Goal: Task Accomplishment & Management: Manage account settings

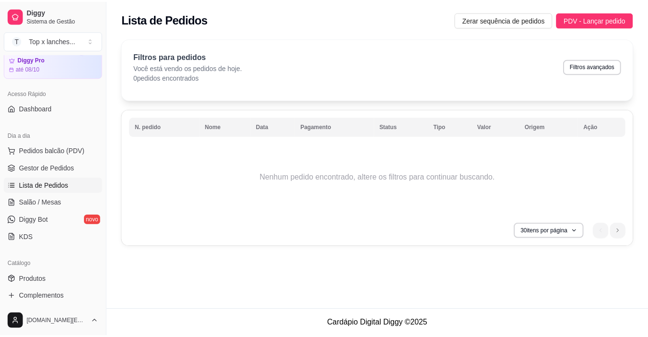
scroll to position [38, 0]
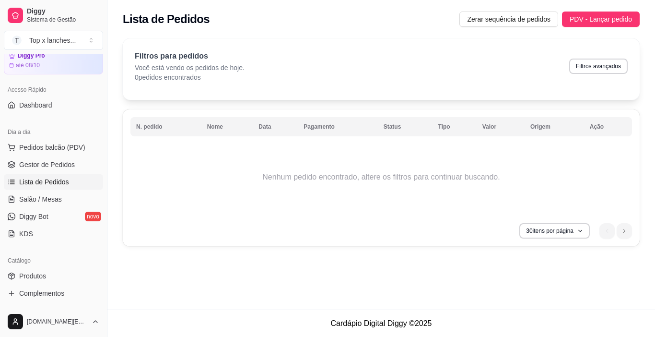
click at [39, 268] on div "Catálogo" at bounding box center [53, 260] width 99 height 15
click at [41, 282] on link "Produtos" at bounding box center [53, 275] width 99 height 15
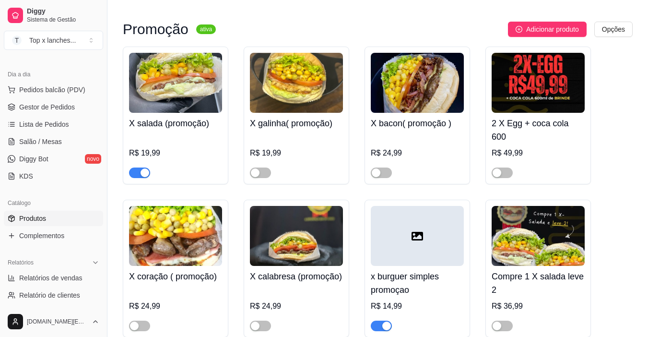
scroll to position [79, 0]
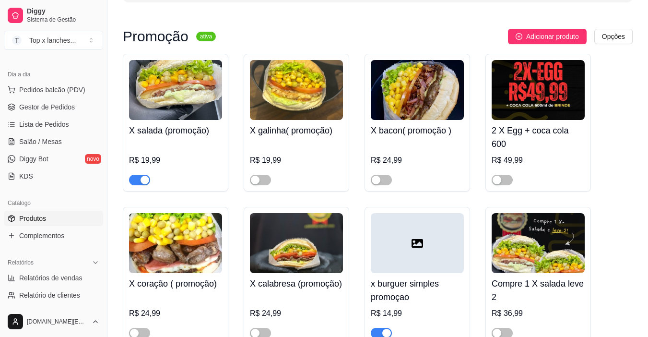
click at [141, 181] on div "button" at bounding box center [145, 180] width 9 height 9
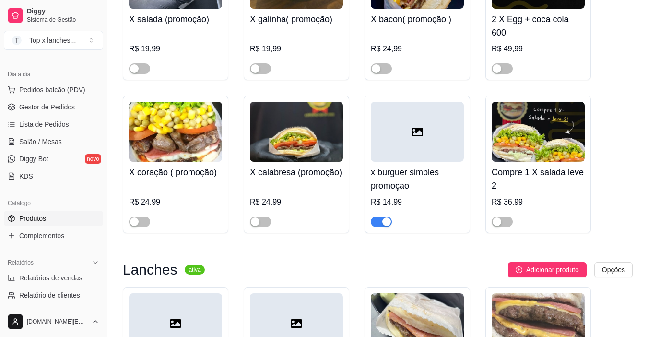
scroll to position [200, 0]
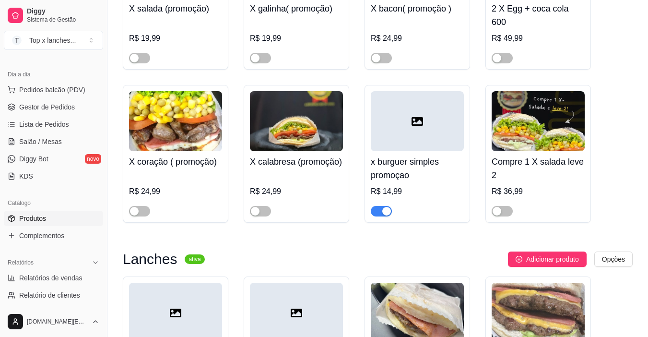
click at [379, 209] on span "button" at bounding box center [381, 211] width 21 height 11
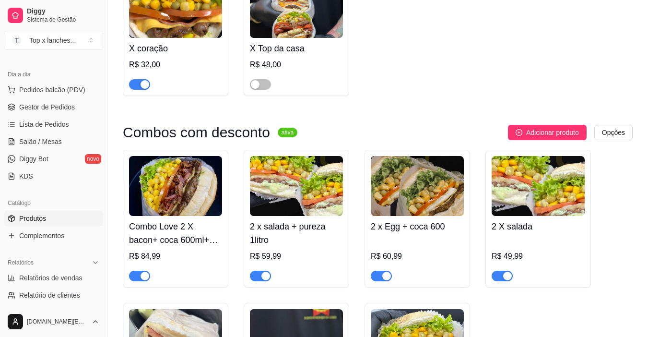
scroll to position [920, 0]
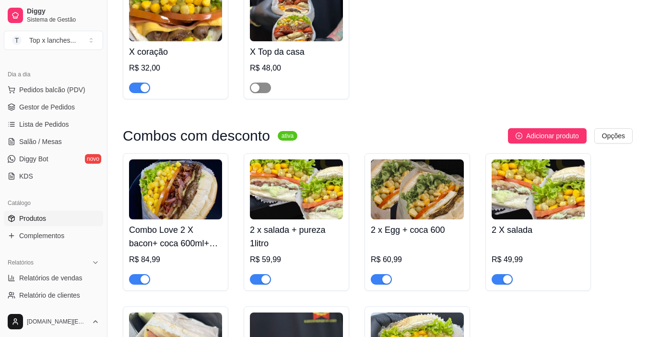
click at [263, 93] on span "button" at bounding box center [260, 87] width 21 height 11
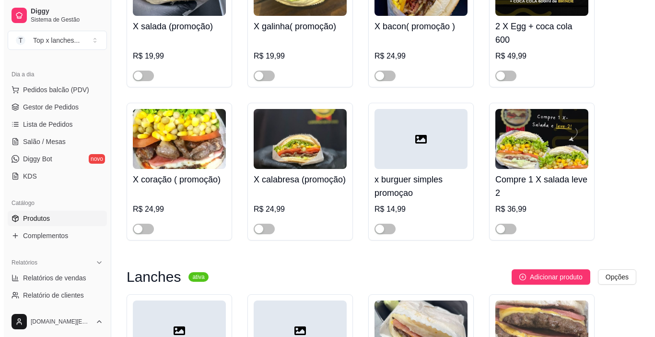
scroll to position [0, 0]
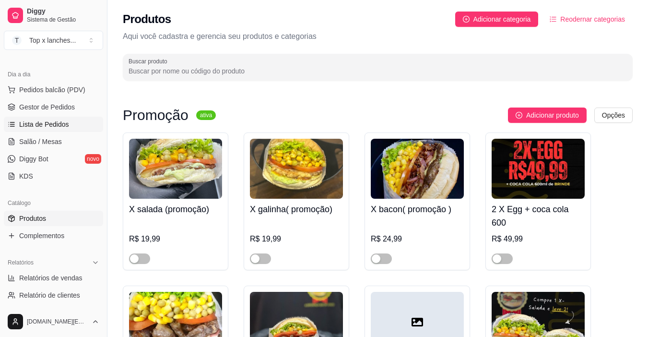
click at [68, 123] on link "Lista de Pedidos" at bounding box center [53, 124] width 99 height 15
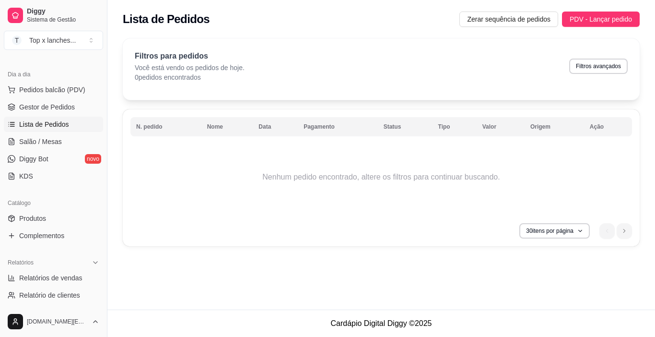
click at [473, 178] on td "Nenhum pedido encontrado, altere os filtros para continuar buscando." at bounding box center [381, 177] width 502 height 77
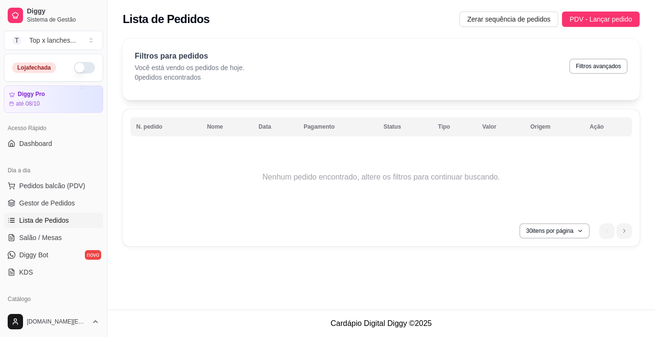
click at [75, 67] on button "button" at bounding box center [84, 68] width 21 height 12
